Goal: Task Accomplishment & Management: Manage account settings

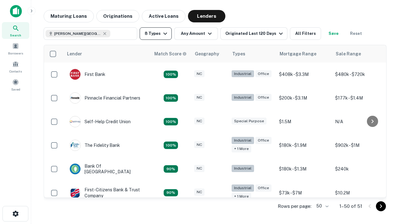
click at [155, 34] on button "8 Types" at bounding box center [156, 33] width 32 height 12
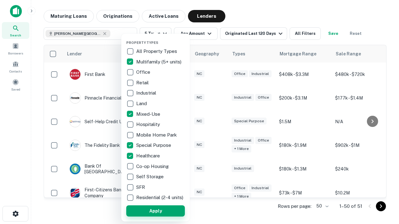
click at [155, 211] on button "Apply" at bounding box center [155, 211] width 59 height 11
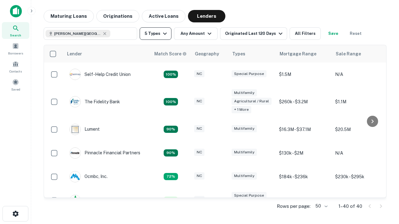
click at [155, 34] on button "5 Types" at bounding box center [156, 33] width 32 height 12
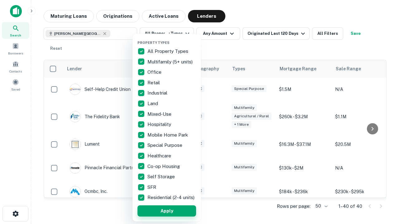
click at [167, 211] on button "Apply" at bounding box center [166, 211] width 59 height 11
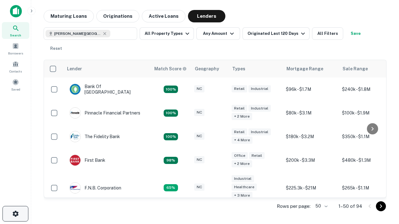
click at [15, 214] on icon "button" at bounding box center [15, 213] width 7 height 7
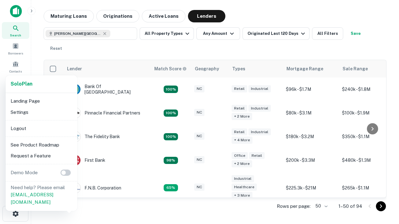
click at [41, 128] on li "Logout" at bounding box center [41, 128] width 67 height 11
